Goal: Task Accomplishment & Management: Complete application form

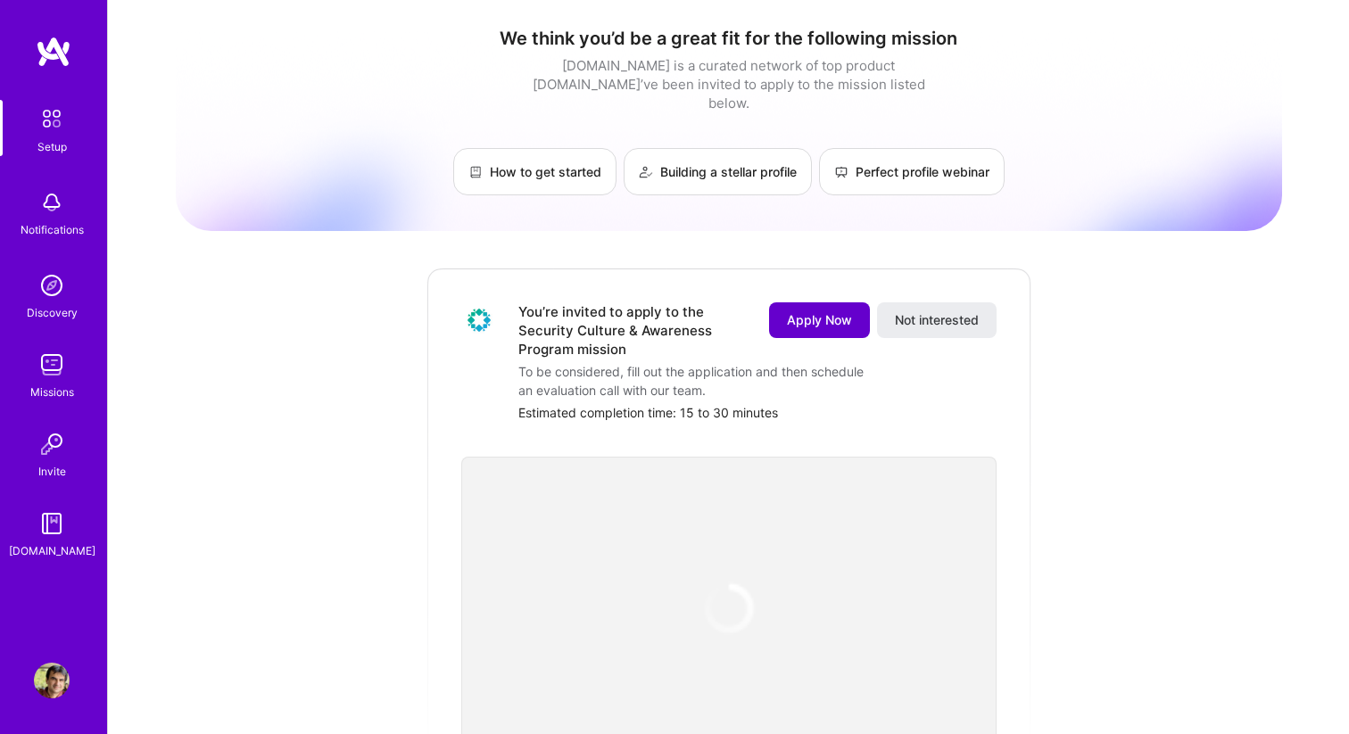
click at [799, 311] on span "Apply Now" at bounding box center [819, 320] width 65 height 18
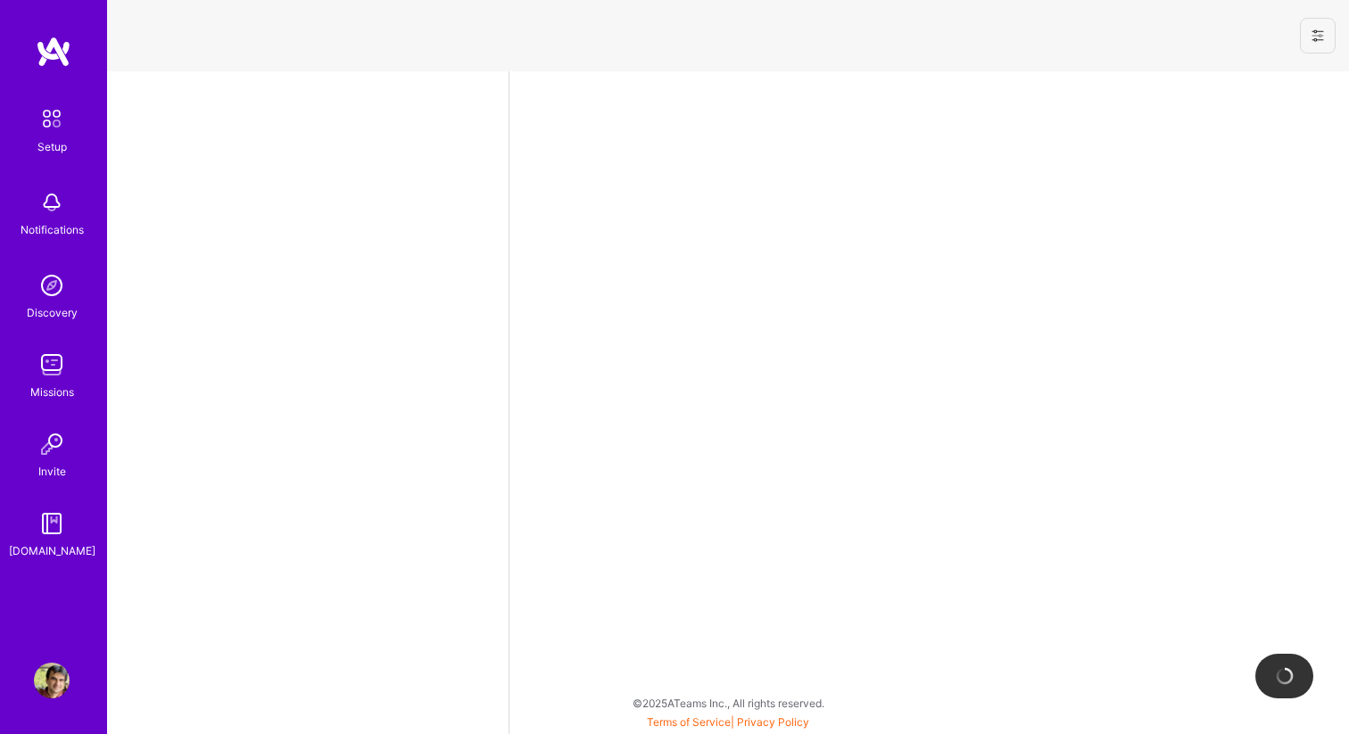
select select "US"
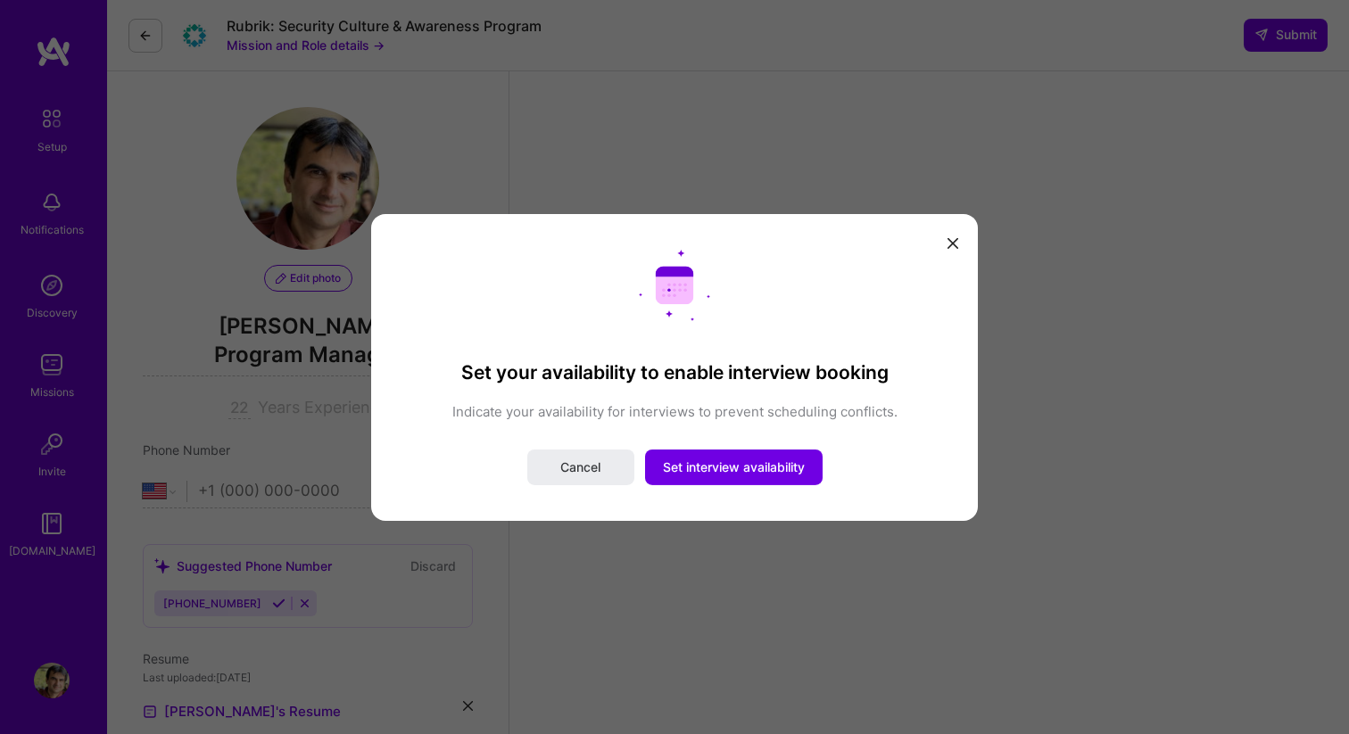
click at [949, 238] on icon "modal" at bounding box center [952, 243] width 11 height 11
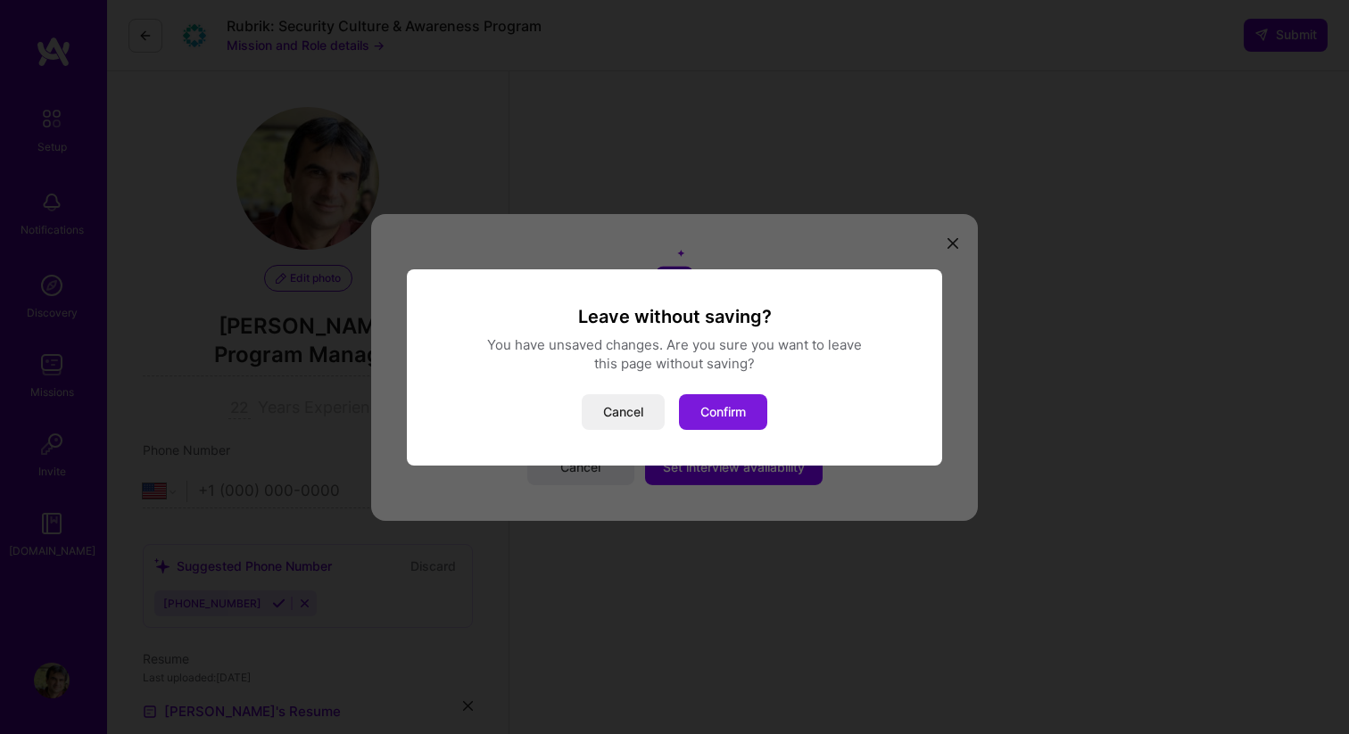
click at [738, 418] on button "Confirm" at bounding box center [723, 412] width 88 height 36
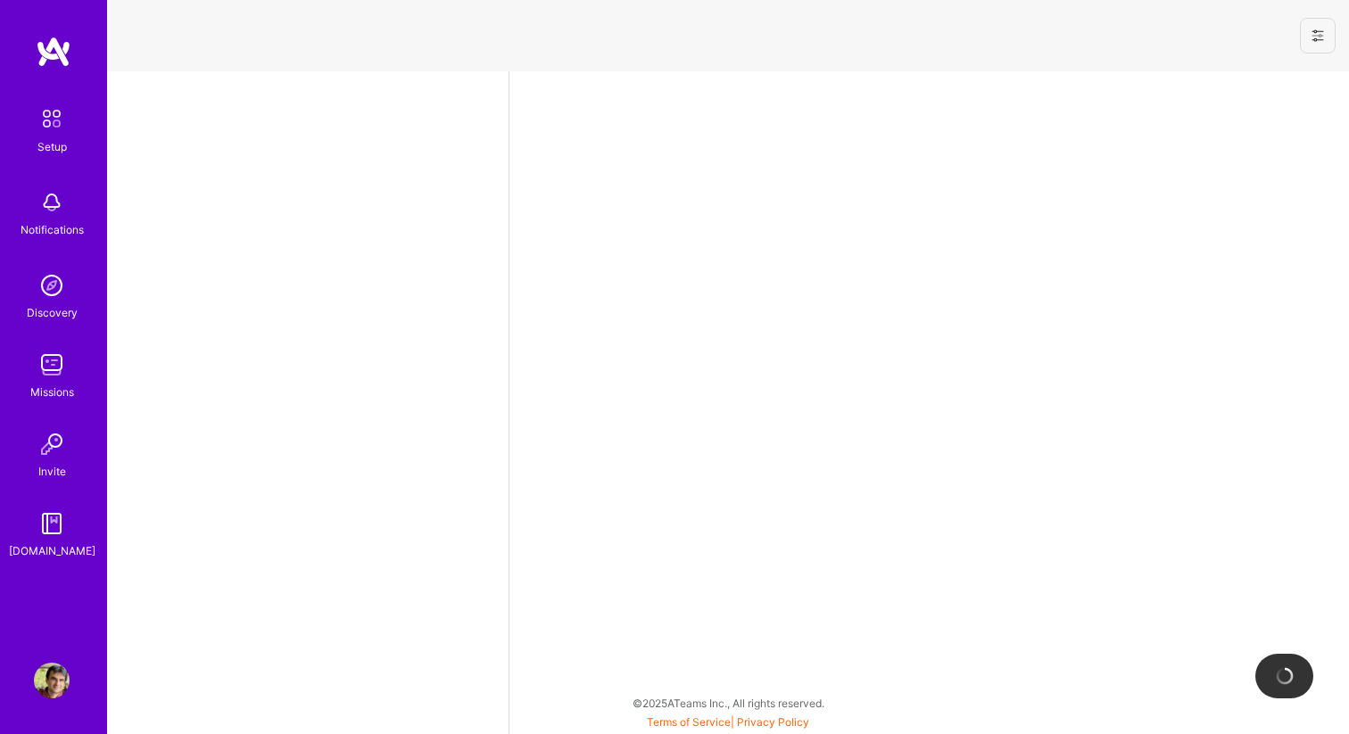
select select "US"
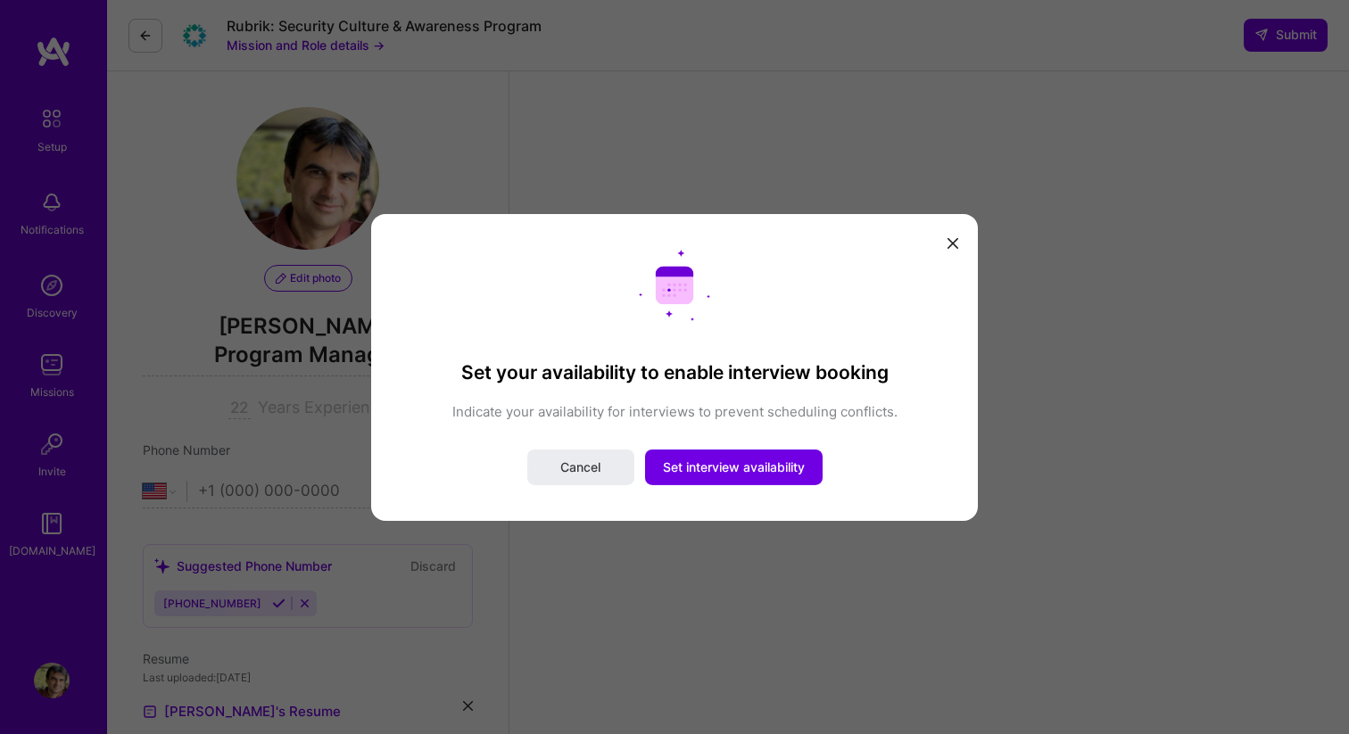
click at [59, 685] on div "Set your availability to enable interview booking Indicate your availability fo…" at bounding box center [674, 367] width 1349 height 734
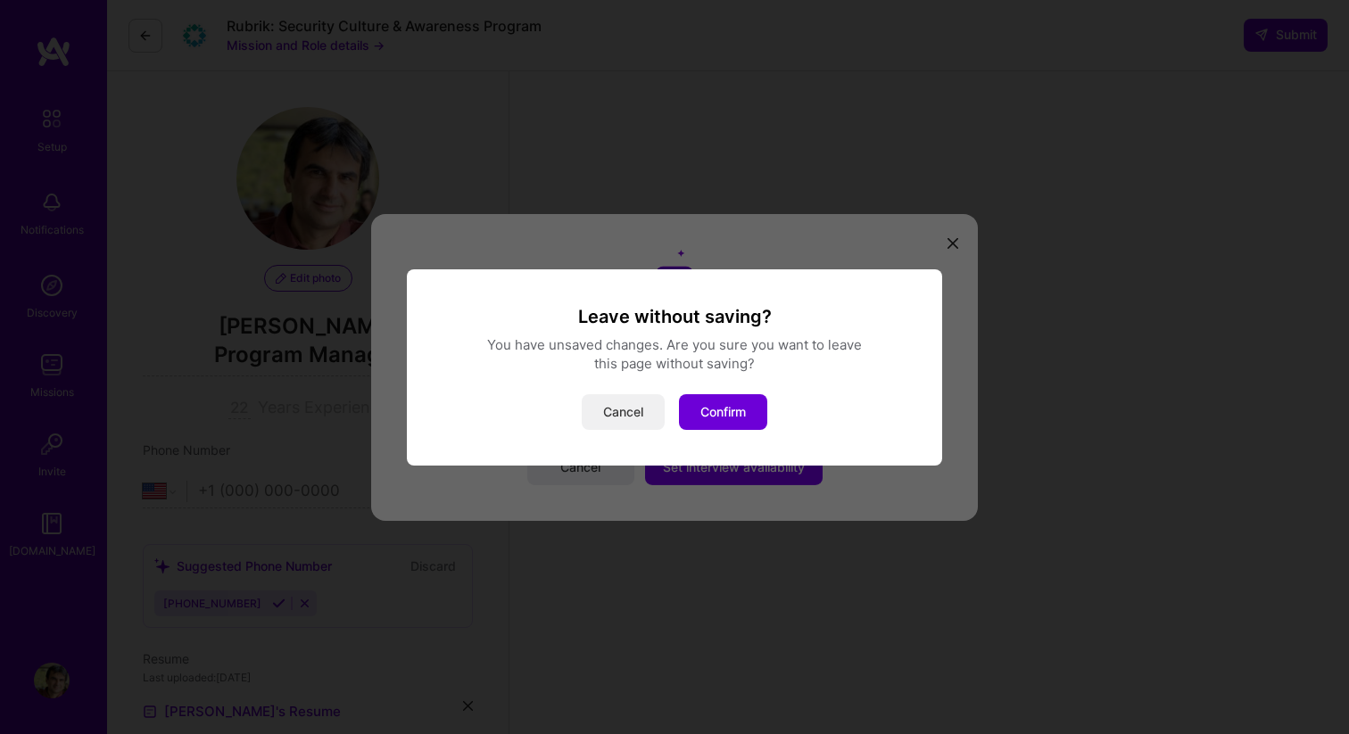
click at [611, 402] on button "Cancel" at bounding box center [623, 412] width 83 height 36
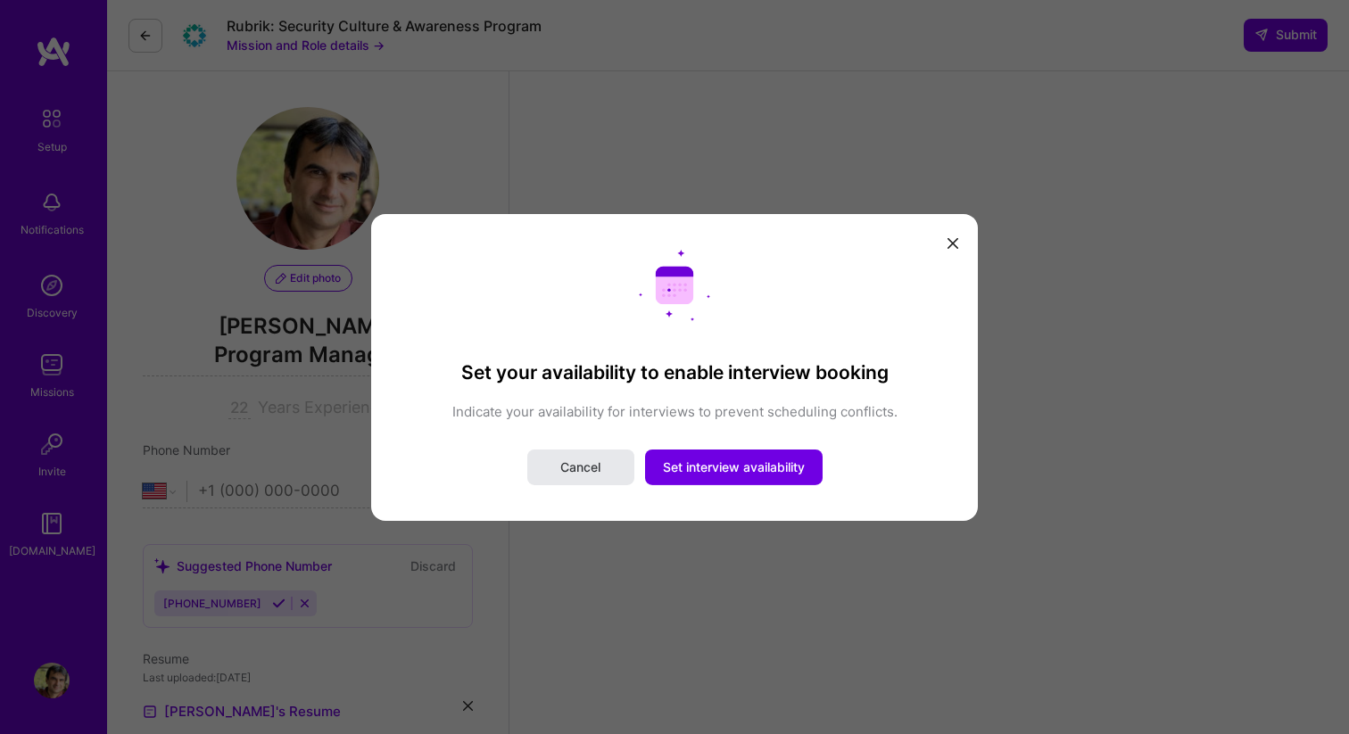
click at [578, 466] on span "Cancel" at bounding box center [580, 468] width 40 height 18
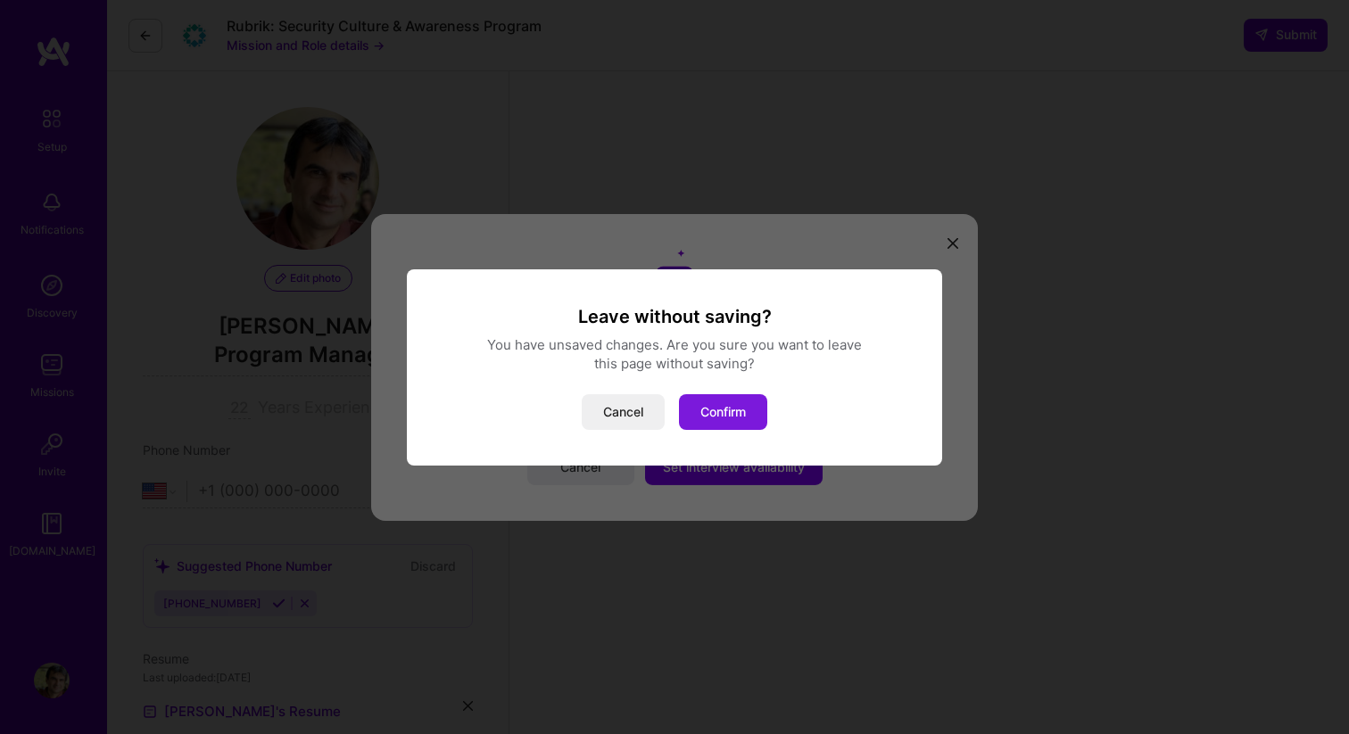
click at [731, 413] on button "Confirm" at bounding box center [723, 412] width 88 height 36
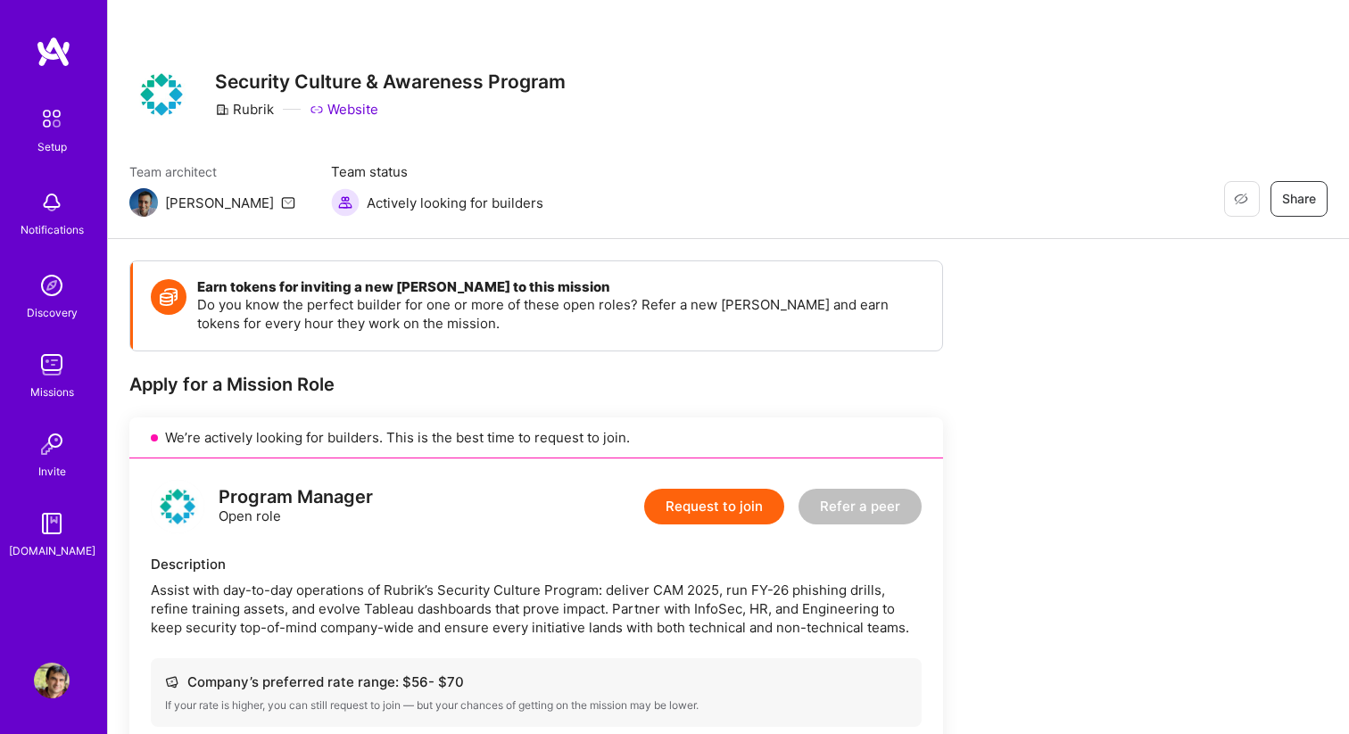
click at [40, 696] on img at bounding box center [52, 681] width 36 height 36
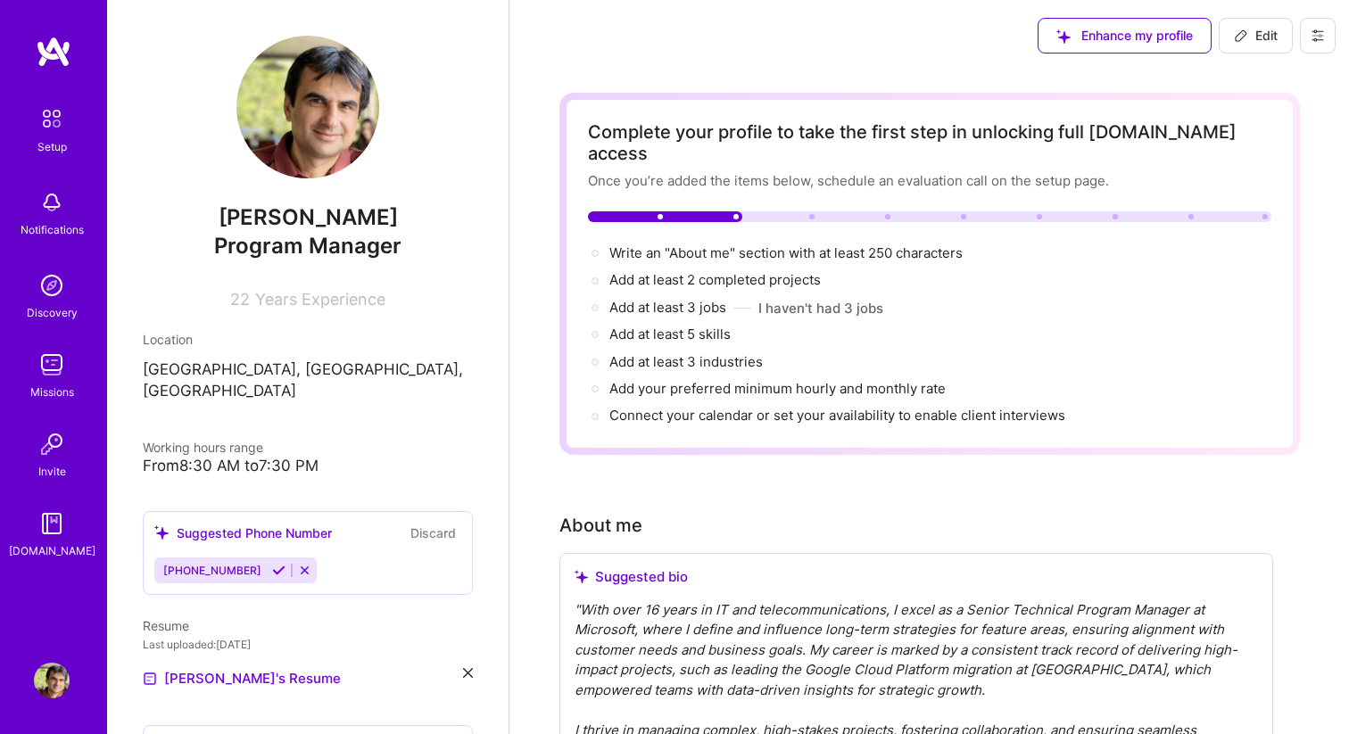
click at [1327, 41] on button at bounding box center [1318, 36] width 36 height 36
click at [1250, 166] on button "Log Out" at bounding box center [1269, 167] width 134 height 45
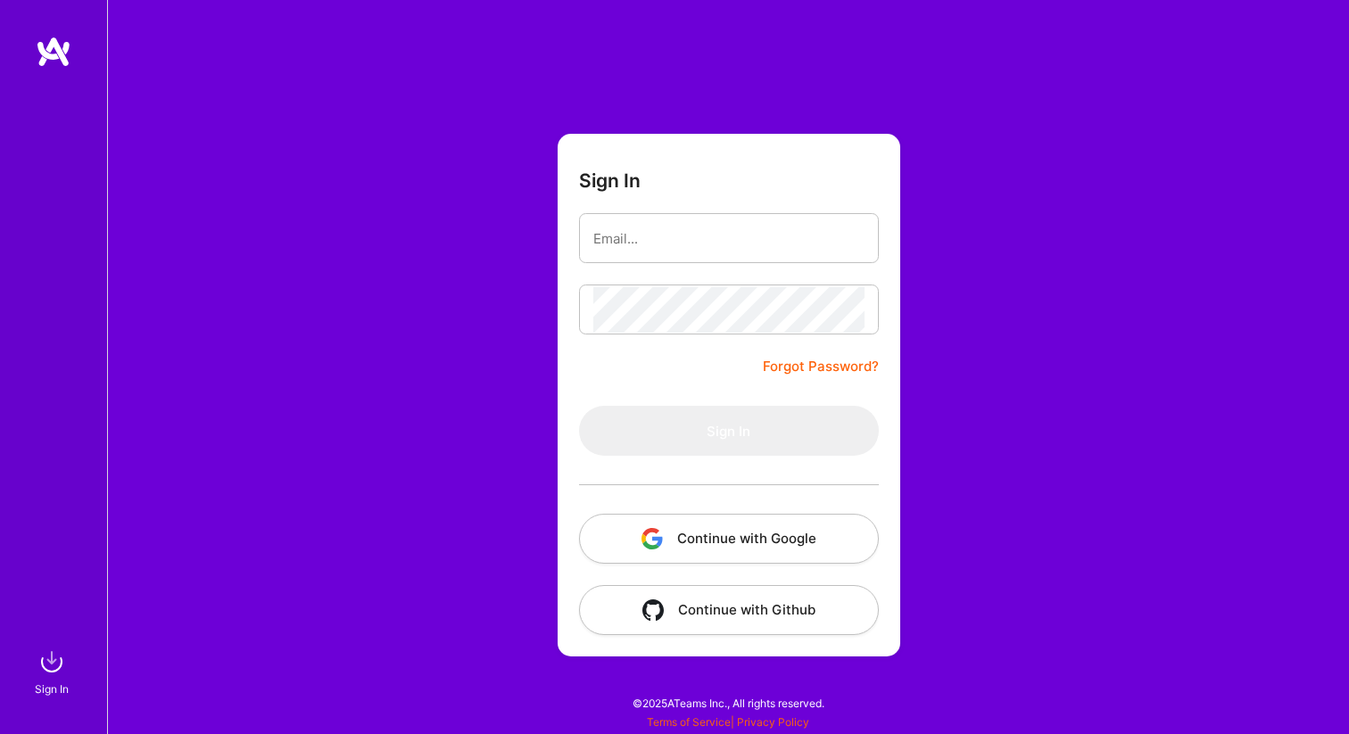
click at [674, 550] on button "Continue with Google" at bounding box center [729, 539] width 300 height 50
